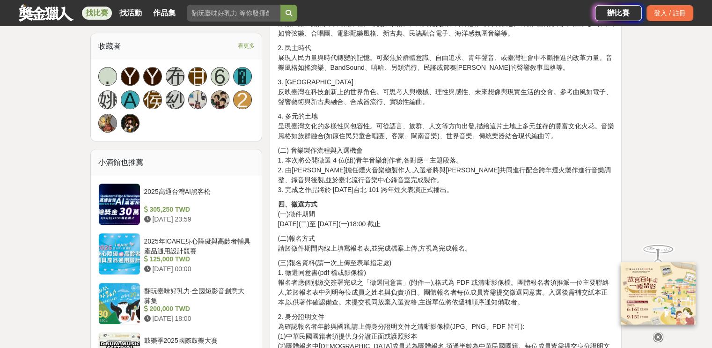
scroll to position [656, 0]
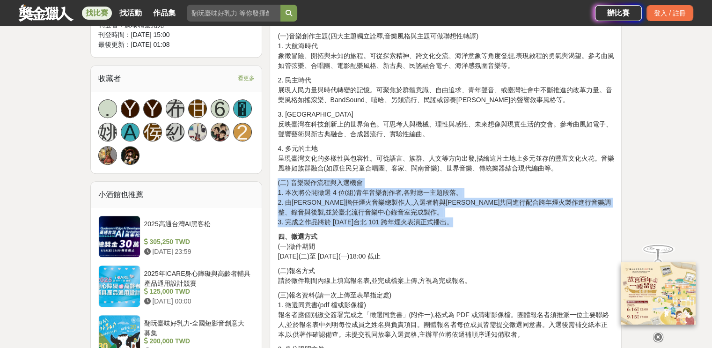
drag, startPoint x: 277, startPoint y: 179, endPoint x: 476, endPoint y: 220, distance: 202.6
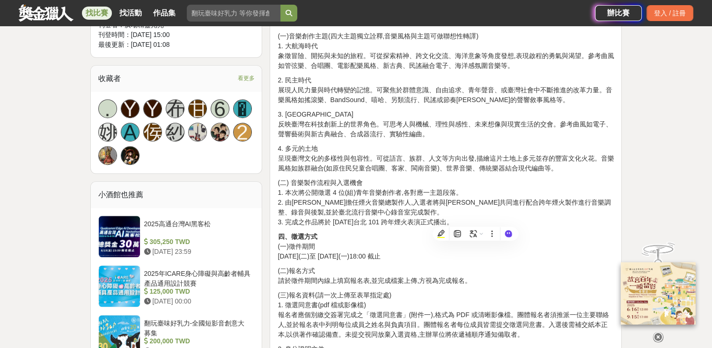
click at [406, 251] on p "四、徵選方式 (一)徵件期間 2025 年 7 月 8 日(二)至 2025 年 8 月 11 日(一)18:00 截止" at bounding box center [446, 247] width 336 height 30
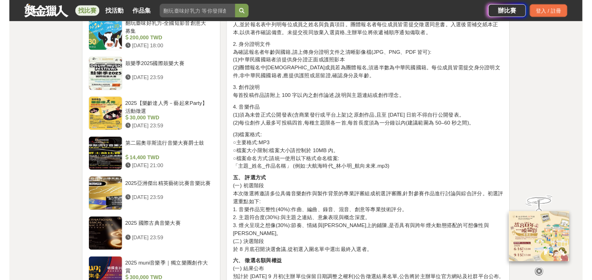
scroll to position [983, 0]
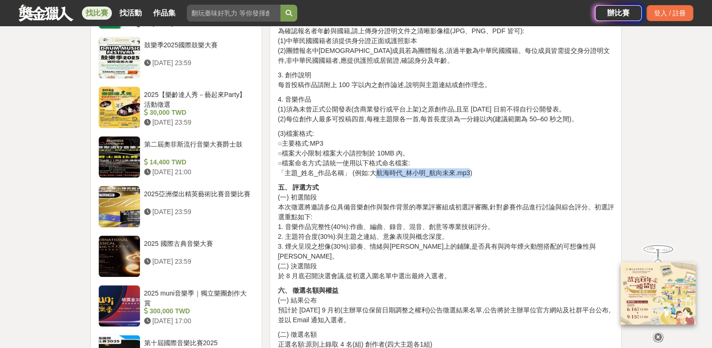
drag, startPoint x: 372, startPoint y: 172, endPoint x: 467, endPoint y: 178, distance: 95.3
click at [466, 176] on p "(3)檔案格式: ○ 主要格式:MP3 ○ 檔案大小限制:檔案大小請控制於 10MB 內。 ○ 檔案命名方式:請統一使用以下格式命名檔案: 「主題_姓名_作品…" at bounding box center [446, 153] width 336 height 49
copy p "航海時代_林小明_航向未來.mp3"
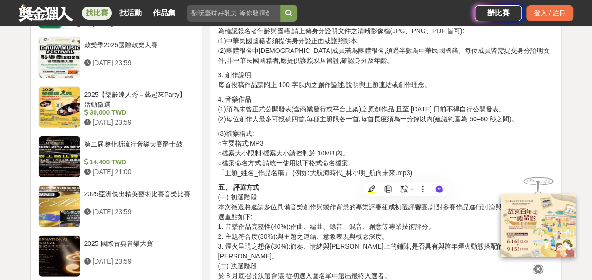
click at [428, 154] on p "(3)檔案格式: ○ 主要格式:MP3 ○ 檔案大小限制:檔案大小請控制於 10MB 內。 ○ 檔案命名方式:請統一使用以下格式命名檔案: 「主題_姓名_作品…" at bounding box center [386, 153] width 336 height 49
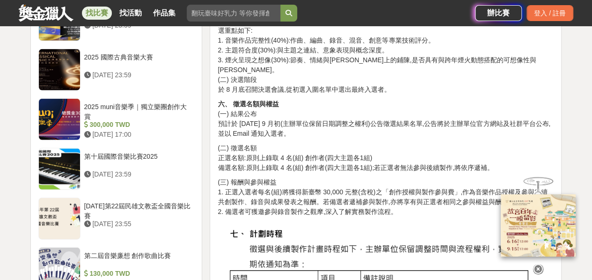
scroll to position [1171, 0]
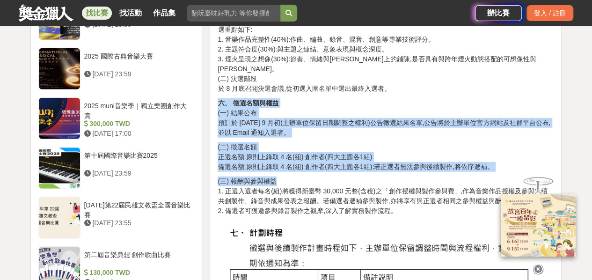
drag, startPoint x: 219, startPoint y: 89, endPoint x: 445, endPoint y: 168, distance: 239.5
click at [445, 168] on div "SPARK the MUSIC 台北 101 X 北流 跨年煙火音樂徵選計畫 一、活動說明 臺北流行音樂中心秉持扶植新生代音樂創作者的精神,攜手台北金融大樓股…" at bounding box center [386, 38] width 336 height 1651
click at [463, 113] on p "六、 徵選名額與權益 (一) 結果公布 預計於 2025 年 9 月初(主辦單位保留日期調整之權利)公告徵選結果名單,公告將於主辦單位官方網站及社群平台公布,…" at bounding box center [386, 117] width 336 height 39
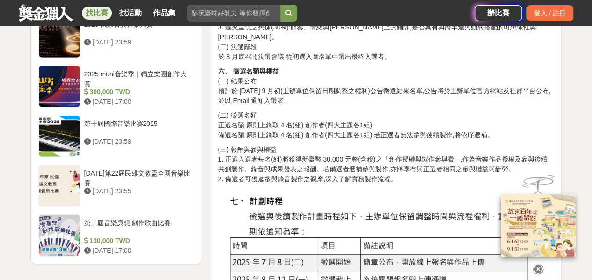
scroll to position [1217, 0]
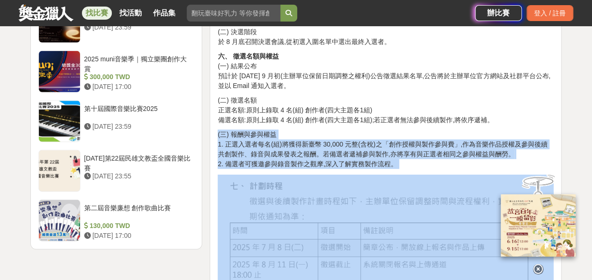
drag, startPoint x: 211, startPoint y: 122, endPoint x: 432, endPoint y: 133, distance: 221.3
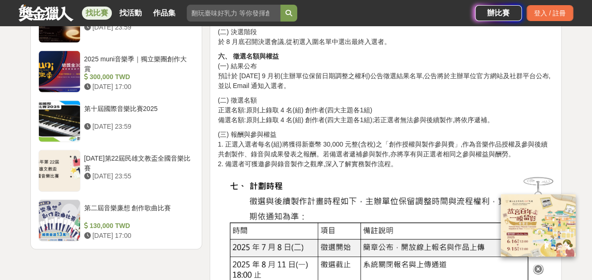
click at [515, 102] on p "(二) 徵選名額 正選名額:原則上錄取 4 名(組) 創作者(四大主題各1組) 備選名額:原則上錄取 4 名(組) 創作者(四大主題各1組);若正選者無法參與…" at bounding box center [386, 111] width 336 height 30
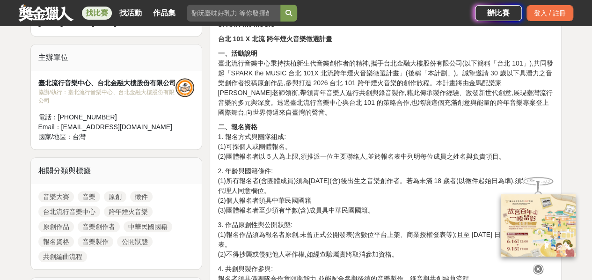
scroll to position [421, 0]
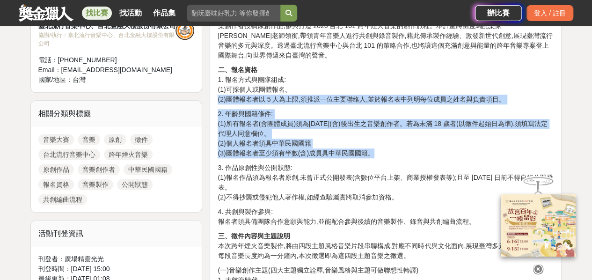
drag, startPoint x: 248, startPoint y: 116, endPoint x: 415, endPoint y: 150, distance: 170.6
click at [444, 124] on p "2. 年齡與國籍條件: (1)所有報名者(含團體成員)須為西元 1995 年 7 月 8 日(含)後出生之音樂創作者。若為未滿 18 歲者(以徵件起始日為準)…" at bounding box center [386, 133] width 336 height 49
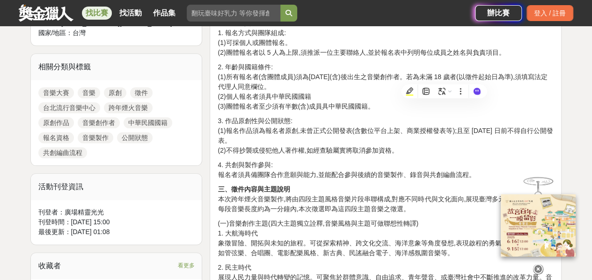
click at [394, 170] on p "4. 共創與製作參與: 報名者須具備團隊合作意願與能力,並能配合參與後續的音樂製作、錄音與共創編曲流程。" at bounding box center [386, 170] width 336 height 20
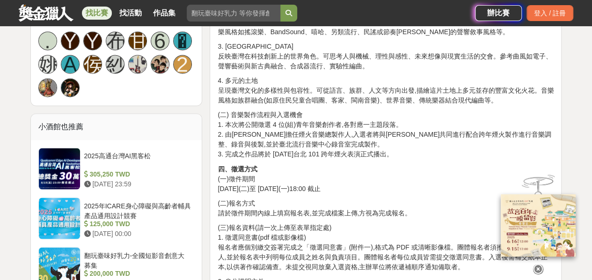
scroll to position [749, 0]
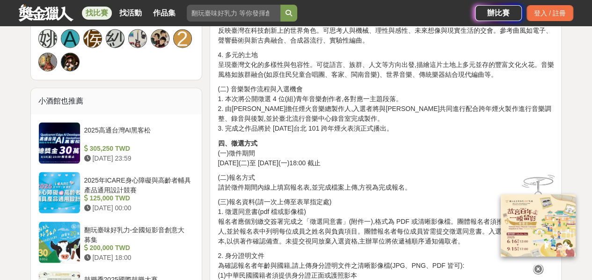
drag, startPoint x: 217, startPoint y: 140, endPoint x: 418, endPoint y: 160, distance: 201.4
click at [434, 154] on p "四、徵選方式 (一)徵件期間 2025 年 7 月 8 日(二)至 2025 年 8 月 11 日(一)18:00 截止" at bounding box center [386, 153] width 336 height 30
drag, startPoint x: 218, startPoint y: 144, endPoint x: 404, endPoint y: 163, distance: 186.9
click at [399, 164] on p "四、徵選方式 (一)徵件期間 2025 年 7 月 8 日(二)至 2025 年 8 月 11 日(一)18:00 截止" at bounding box center [386, 153] width 336 height 30
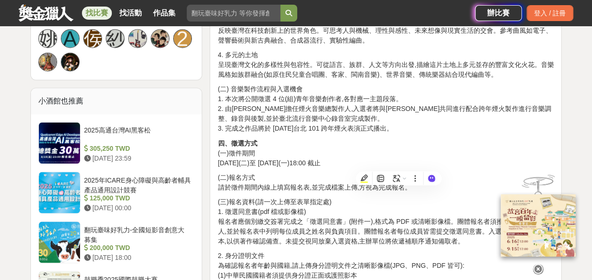
click at [422, 151] on p "四、徵選方式 (一)徵件期間 2025 年 7 月 8 日(二)至 2025 年 8 月 11 日(一)18:00 截止" at bounding box center [386, 153] width 336 height 30
click at [347, 138] on p "四、徵選方式 (一)徵件期間 2025 年 7 月 8 日(二)至 2025 年 8 月 11 日(一)18:00 截止" at bounding box center [386, 153] width 336 height 30
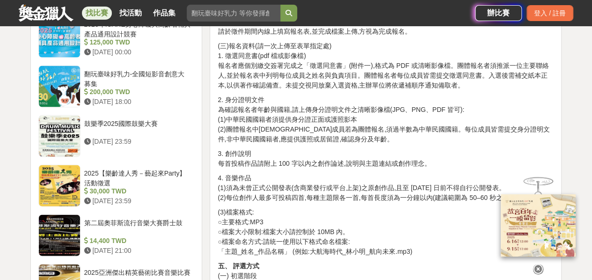
scroll to position [926, 0]
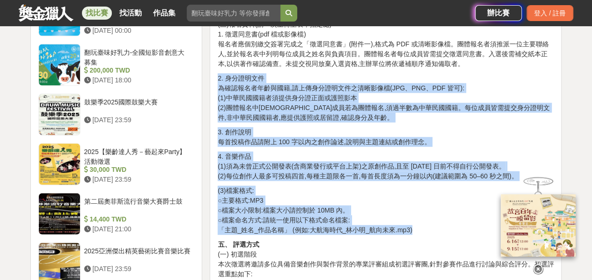
drag, startPoint x: 213, startPoint y: 79, endPoint x: 434, endPoint y: 227, distance: 265.7
click at [434, 227] on div "SPARK the MUSIC 台北 101 X 北流 跨年煙火音樂徵選計畫 一、活動說明 臺北流行音樂中心秉持扶植新生代音樂創作者的精神,攜手台北金融大樓股…" at bounding box center [386, 285] width 352 height 1671
click at [446, 207] on p "(3)檔案格式: ○ 主要格式:MP3 ○ 檔案大小限制:檔案大小請控制於 10MB 內。 ○ 檔案命名方式:請統一使用以下格式命名檔案: 「主題_姓名_作品…" at bounding box center [386, 210] width 336 height 49
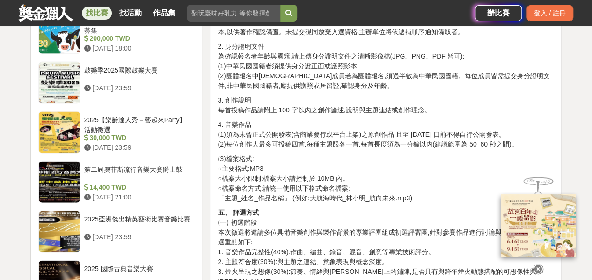
scroll to position [973, 0]
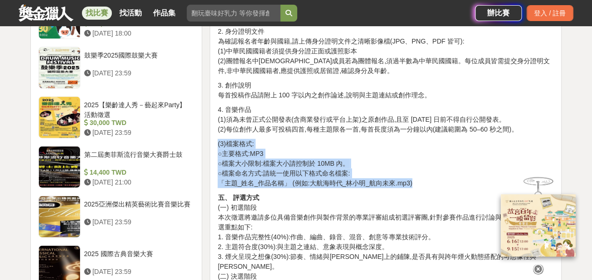
drag, startPoint x: 212, startPoint y: 146, endPoint x: 425, endPoint y: 183, distance: 216.2
click at [425, 183] on div "SPARK the MUSIC 台北 101 X 北流 跨年煙火音樂徵選計畫 一、活動說明 臺北流行音樂中心秉持扶植新生代音樂創作者的精神,攜手台北金融大樓股…" at bounding box center [386, 238] width 352 height 1671
click at [443, 166] on p "(3)檔案格式: ○ 主要格式:MP3 ○ 檔案大小限制:檔案大小請控制於 10MB 內。 ○ 檔案命名方式:請統一使用以下格式命名檔案: 「主題_姓名_作品…" at bounding box center [386, 163] width 336 height 49
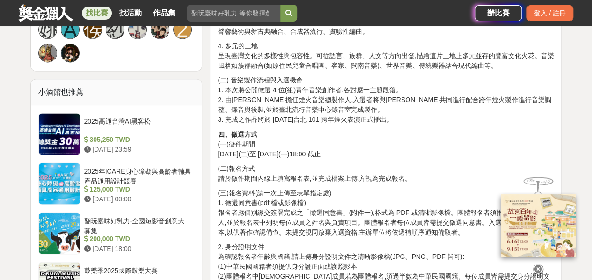
scroll to position [739, 0]
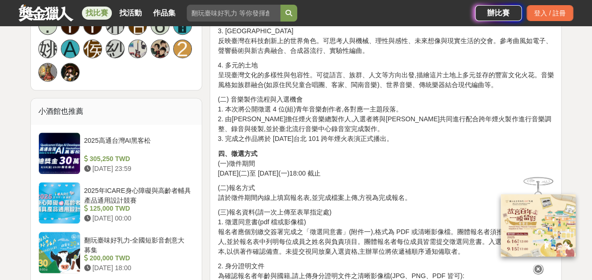
click at [536, 269] on icon at bounding box center [538, 269] width 10 height 10
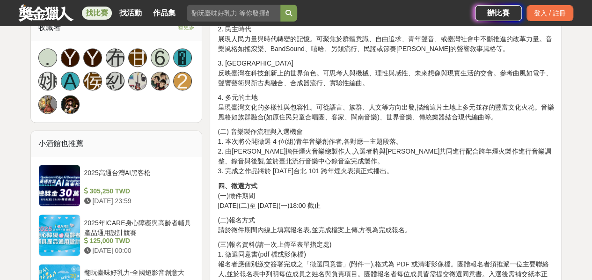
scroll to position [692, 0]
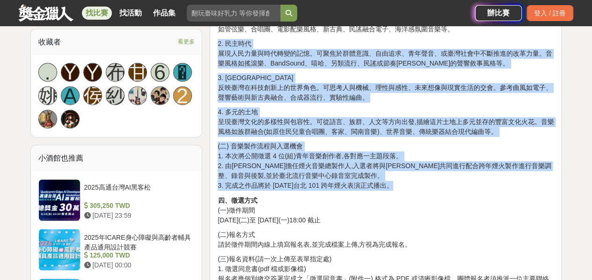
drag, startPoint x: 216, startPoint y: 40, endPoint x: 500, endPoint y: 184, distance: 318.3
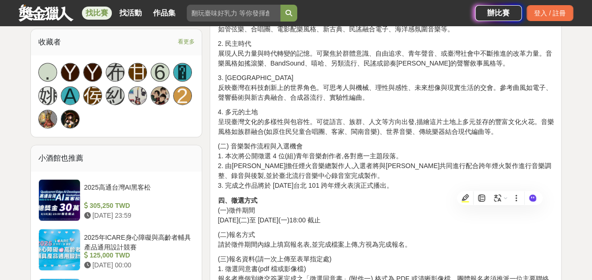
click at [416, 208] on p "四、徵選方式 (一)徵件期間 2025 年 7 月 8 日(二)至 2025 年 8 月 11 日(一)18:00 截止" at bounding box center [386, 210] width 336 height 30
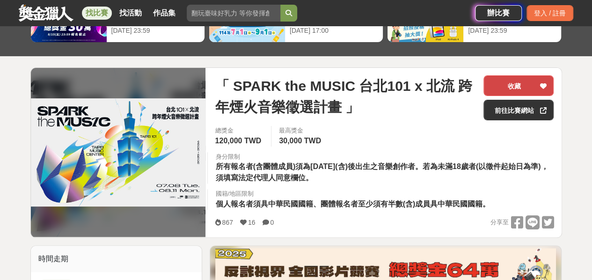
scroll to position [37, 0]
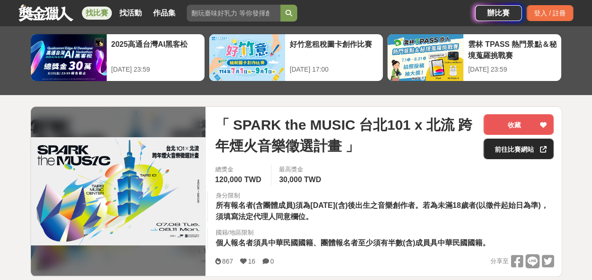
click at [516, 146] on link "前往比賽網站" at bounding box center [519, 149] width 70 height 21
click at [500, 149] on link "前往比賽網站" at bounding box center [519, 149] width 70 height 21
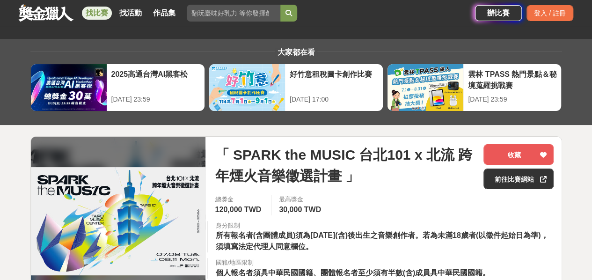
scroll to position [0, 0]
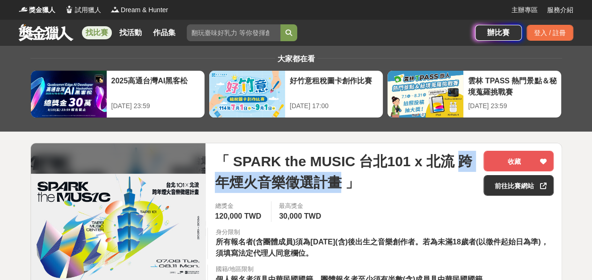
drag, startPoint x: 450, startPoint y: 160, endPoint x: 328, endPoint y: 192, distance: 126.9
click at [326, 190] on span "「 SPARK the MUSIC 台北101 x 北流 跨年煙火音樂徵選計畫 」" at bounding box center [345, 172] width 261 height 42
copy span "跨年煙火音樂徵選計畫"
